Goal: Task Accomplishment & Management: Complete application form

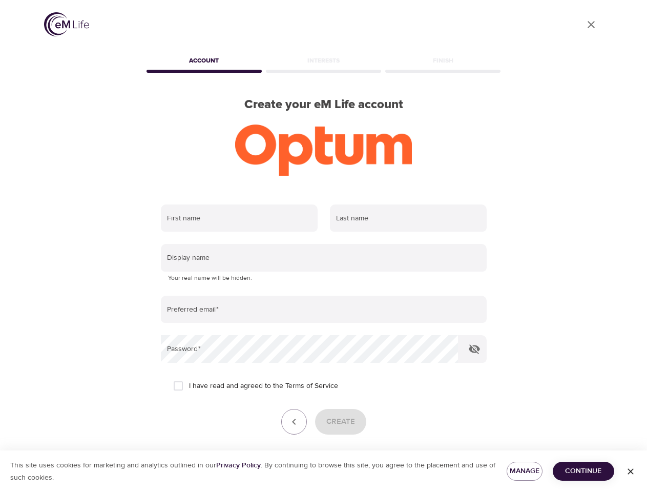
click at [239, 218] on input "text" at bounding box center [239, 218] width 157 height 28
click at [408, 218] on input "text" at bounding box center [408, 218] width 157 height 28
click at [324, 258] on input "text" at bounding box center [324, 258] width 326 height 28
click at [324, 310] on input "email" at bounding box center [324, 310] width 326 height 28
click at [475, 349] on icon "button" at bounding box center [474, 349] width 12 height 12
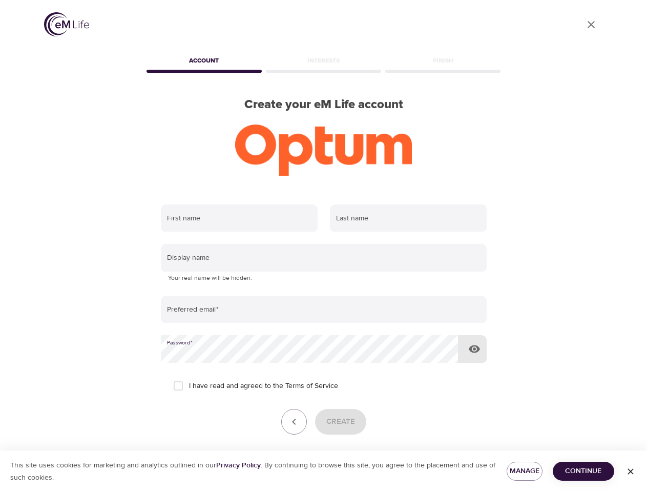
click at [294, 422] on icon "button" at bounding box center [294, 422] width 12 height 12
click at [340, 422] on div "Create" at bounding box center [324, 422] width 326 height 26
click at [525, 471] on span "Manage" at bounding box center [524, 471] width 19 height 13
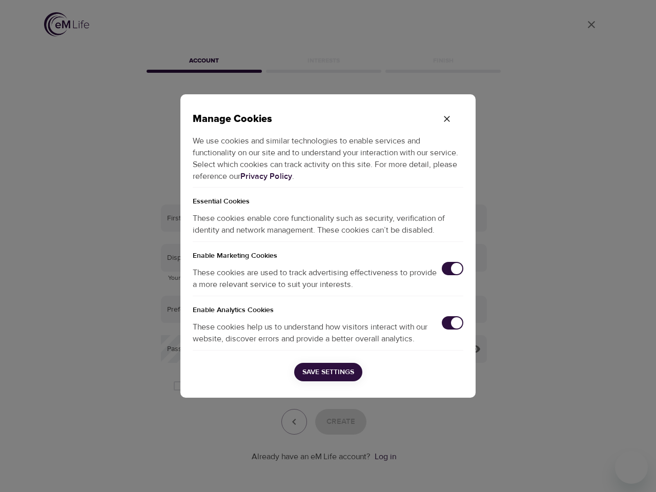
click at [584, 471] on div "Manage Cookies We use cookies and similar technologies to enable services and f…" at bounding box center [328, 246] width 656 height 492
